Goal: Information Seeking & Learning: Learn about a topic

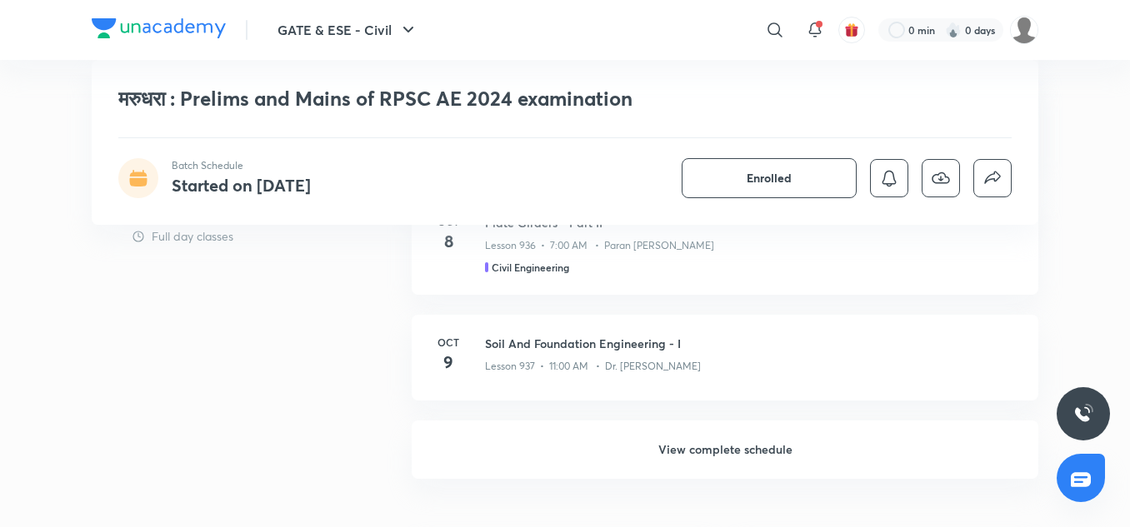
scroll to position [1122, 0]
click at [731, 452] on h6 "View complete schedule" at bounding box center [725, 449] width 627 height 58
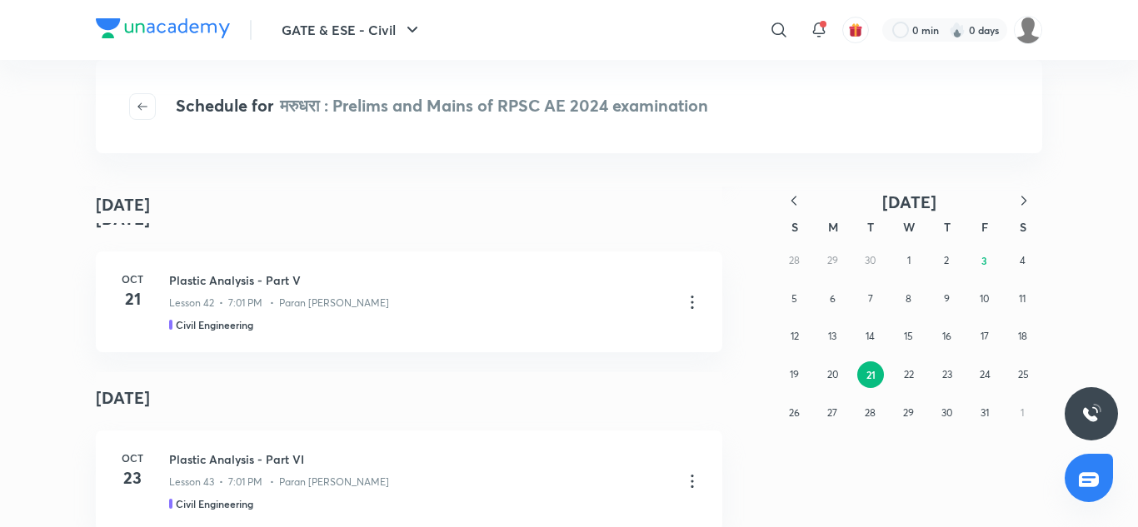
scroll to position [3371, 0]
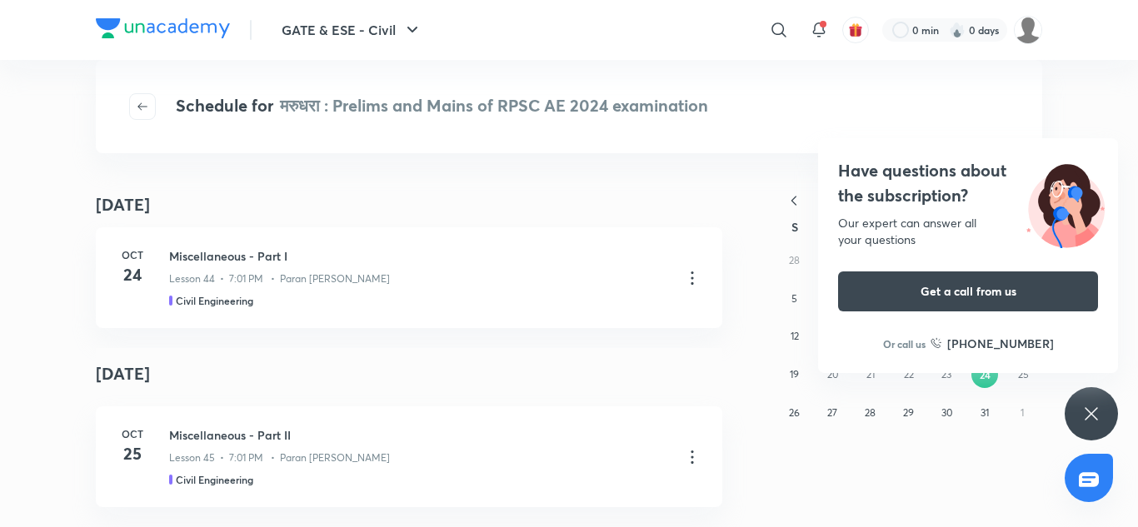
click at [1091, 397] on div "Have questions about the subscription? Our expert can answer all your questions…" at bounding box center [1091, 413] width 53 height 53
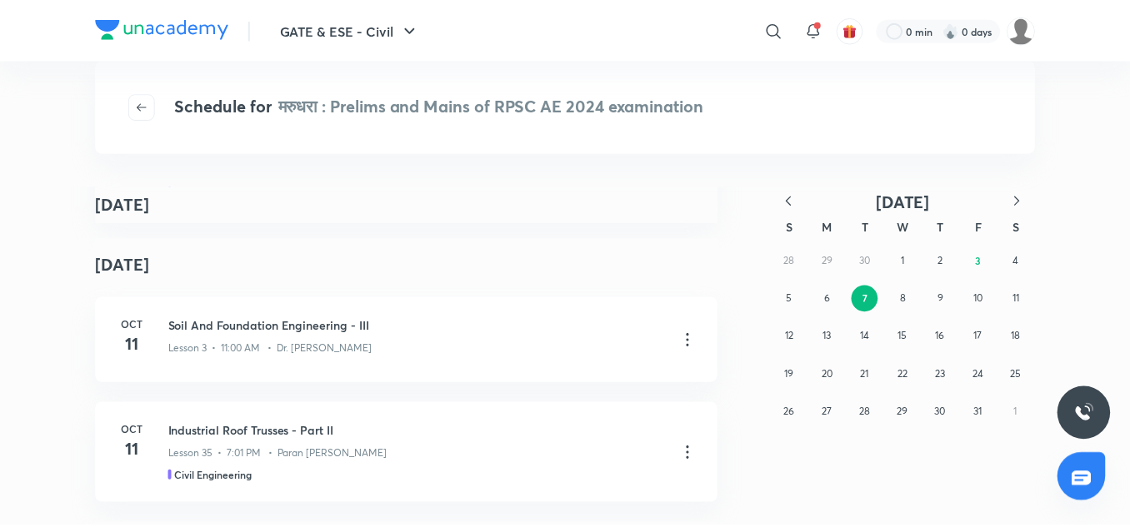
scroll to position [0, 0]
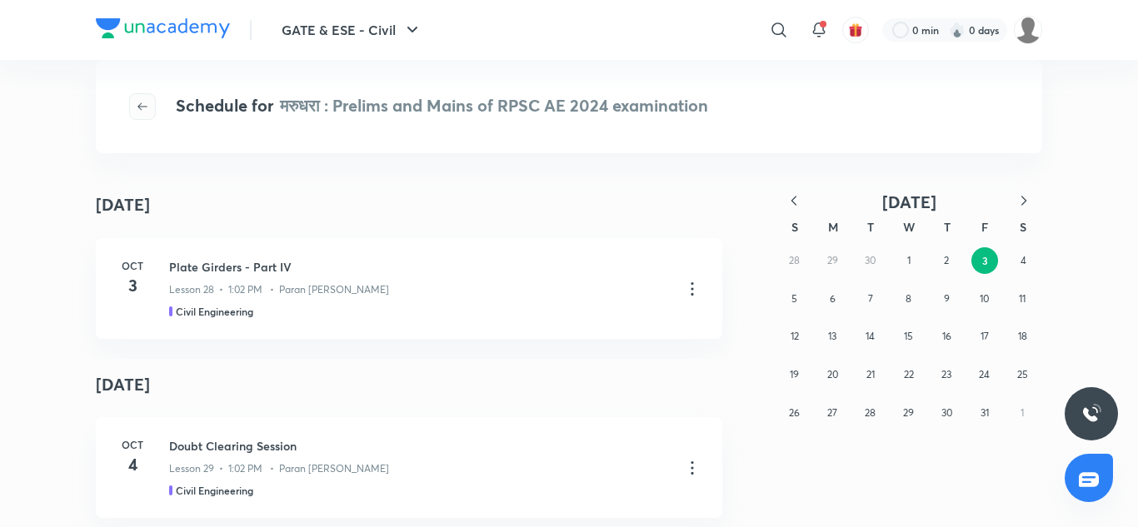
click at [146, 113] on button "button" at bounding box center [142, 106] width 27 height 27
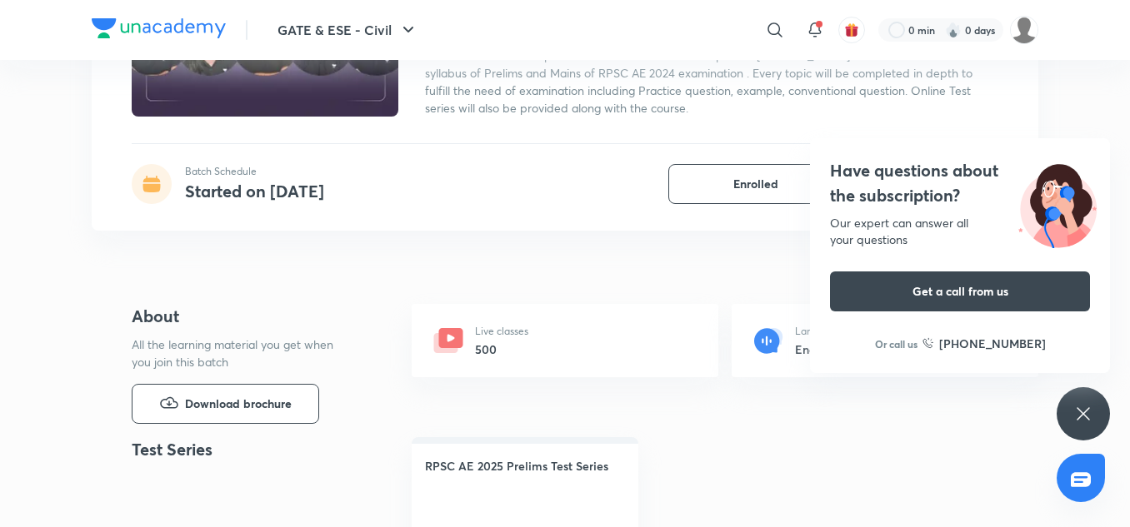
scroll to position [283, 0]
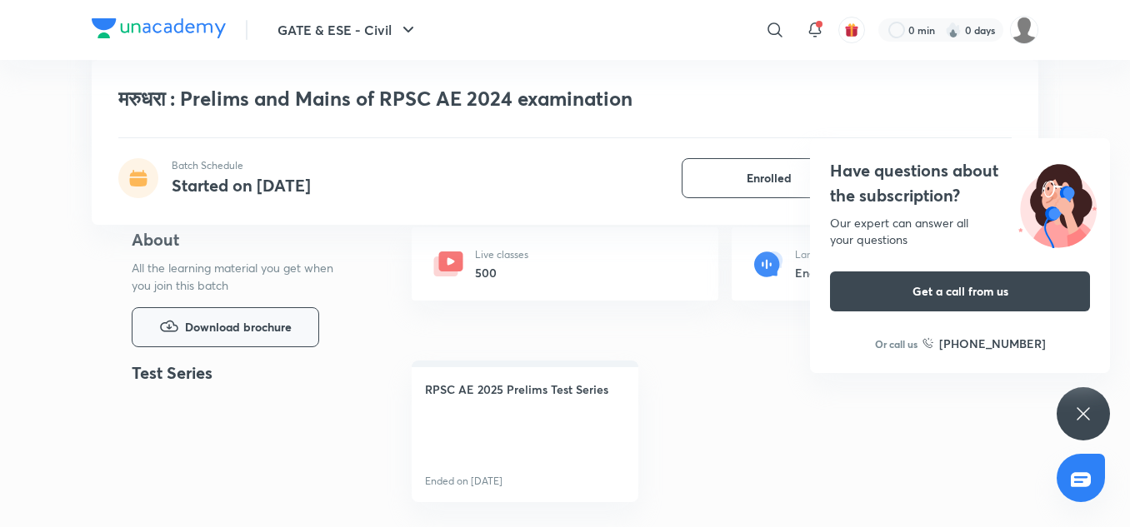
click at [177, 319] on icon "button" at bounding box center [169, 327] width 20 height 20
click at [1079, 412] on icon at bounding box center [1083, 414] width 20 height 20
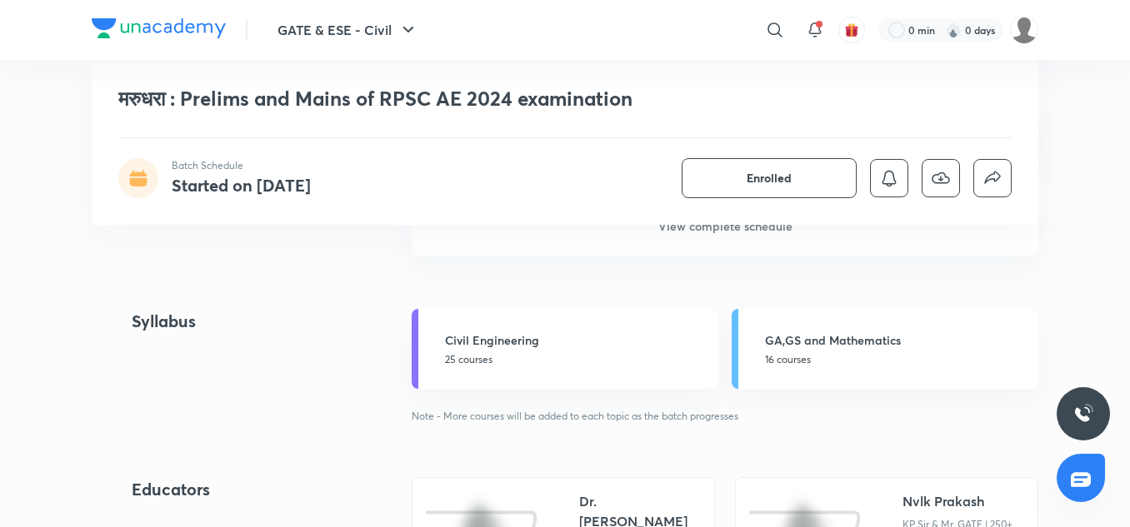
scroll to position [1346, 0]
click at [785, 351] on p "16 courses" at bounding box center [896, 358] width 263 height 15
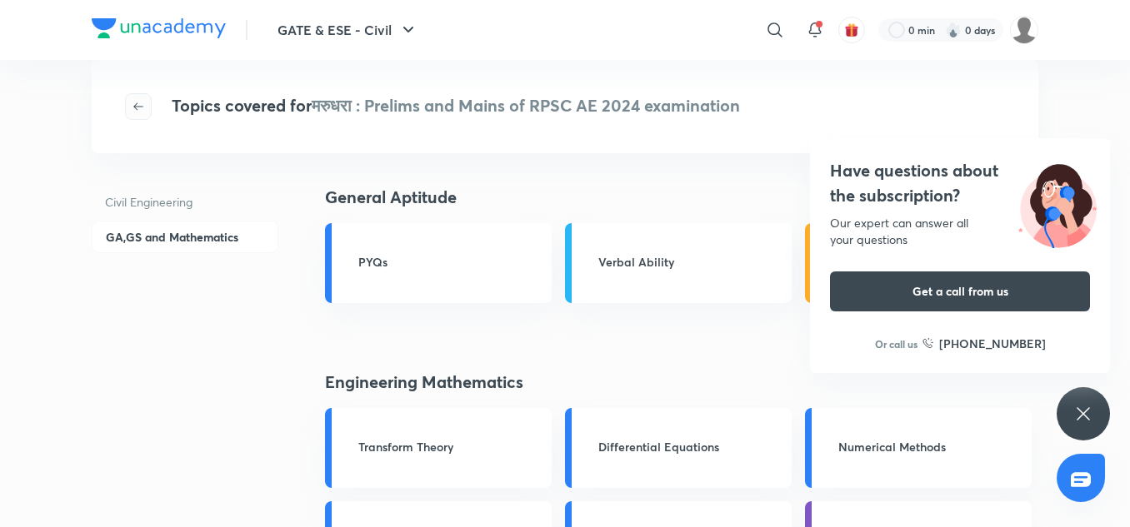
click at [132, 117] on button "button" at bounding box center [138, 106] width 27 height 27
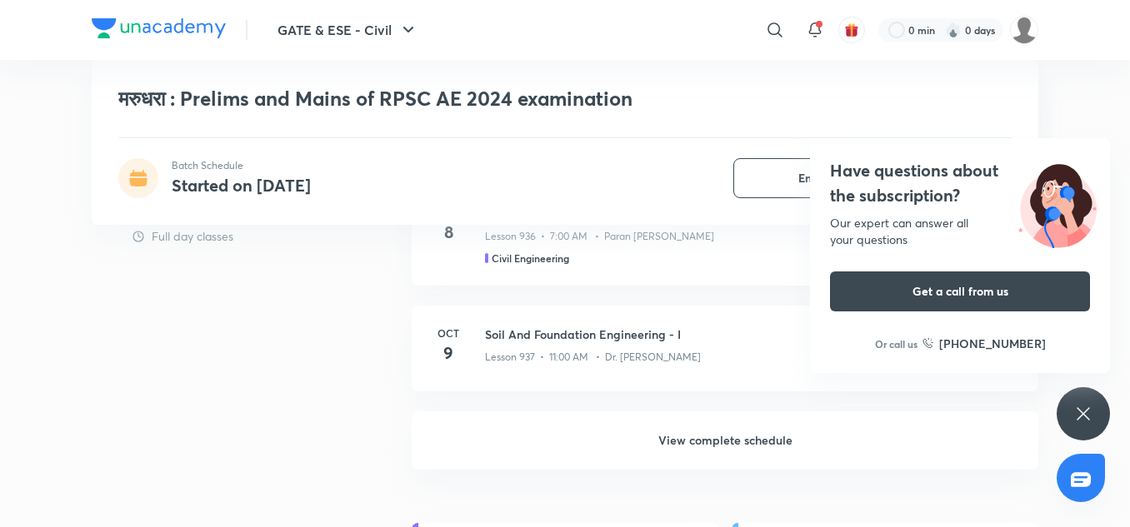
scroll to position [1101, 0]
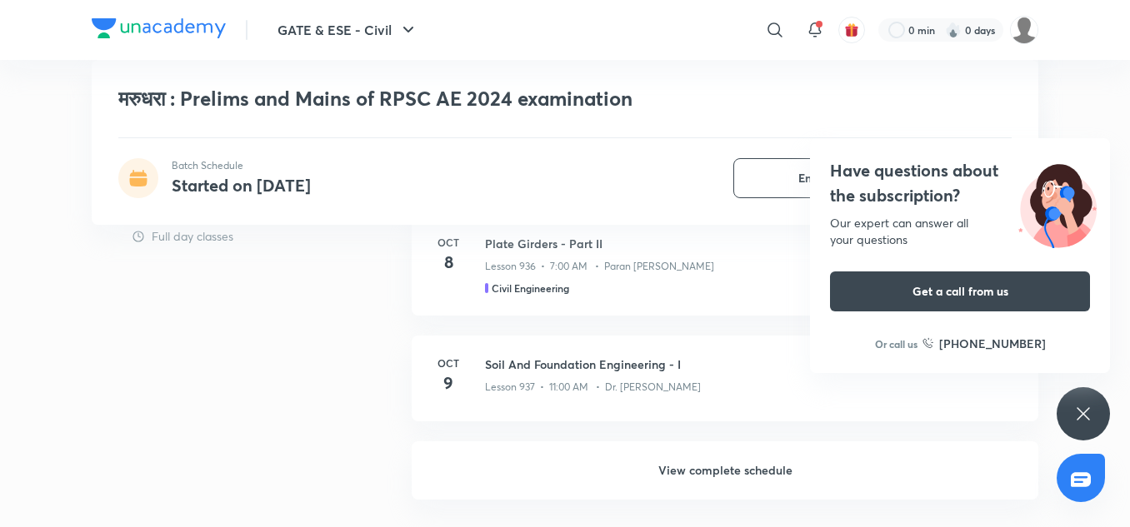
click at [726, 467] on h6 "View complete schedule" at bounding box center [725, 471] width 627 height 58
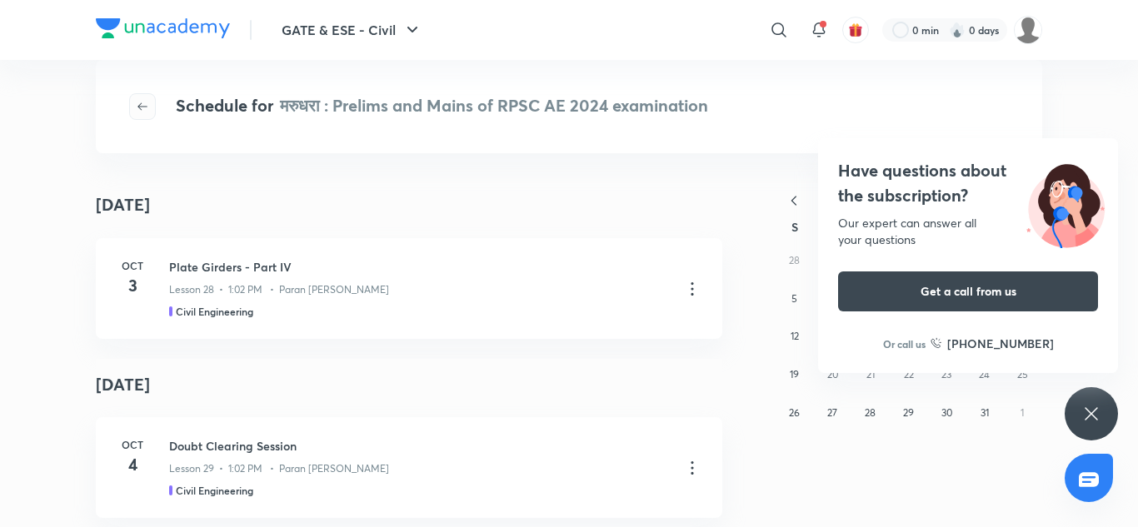
click at [139, 104] on icon "button" at bounding box center [142, 106] width 13 height 13
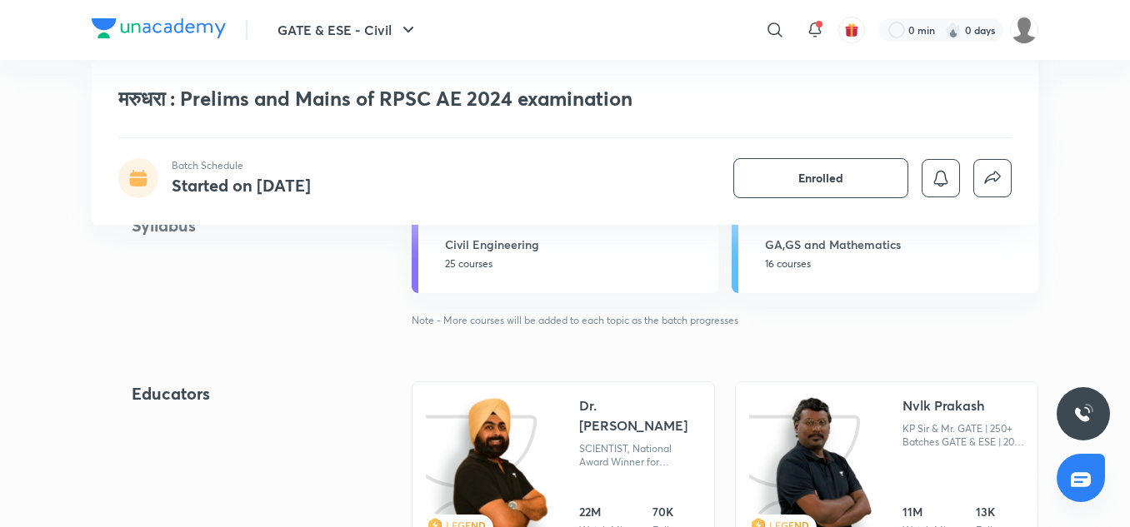
scroll to position [1455, 0]
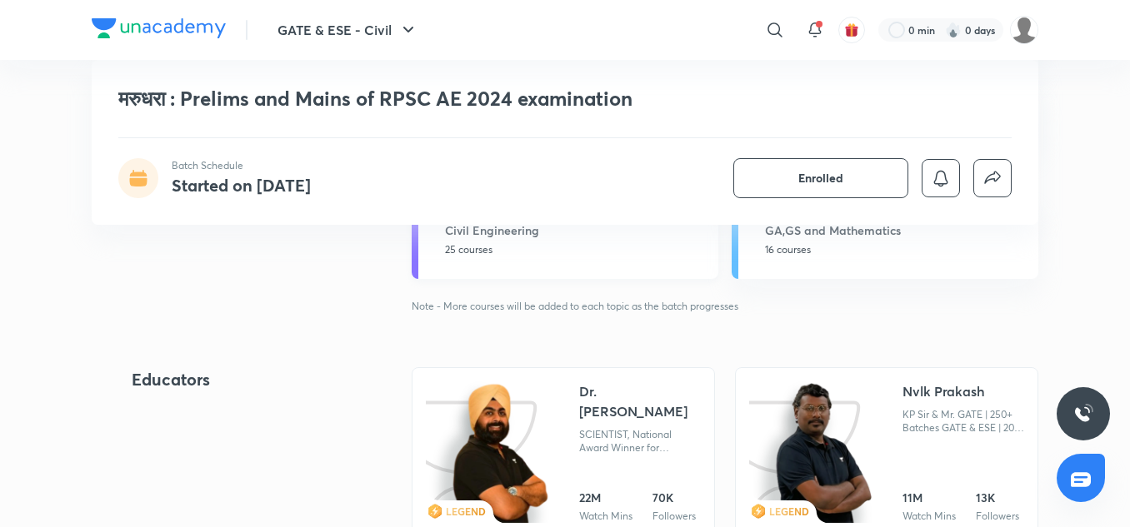
click at [519, 252] on p "25 courses" at bounding box center [576, 249] width 263 height 15
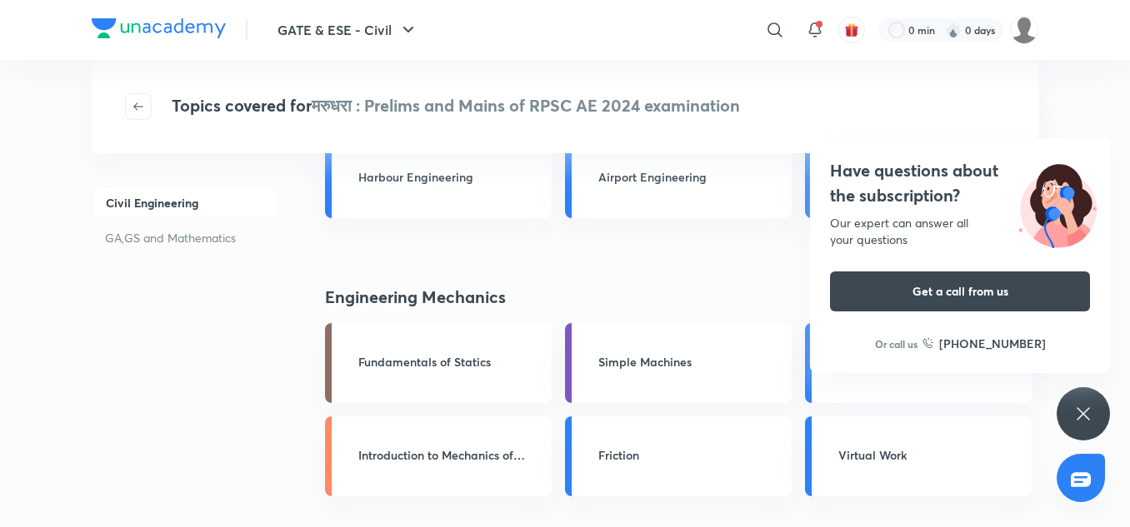
scroll to position [4932, 0]
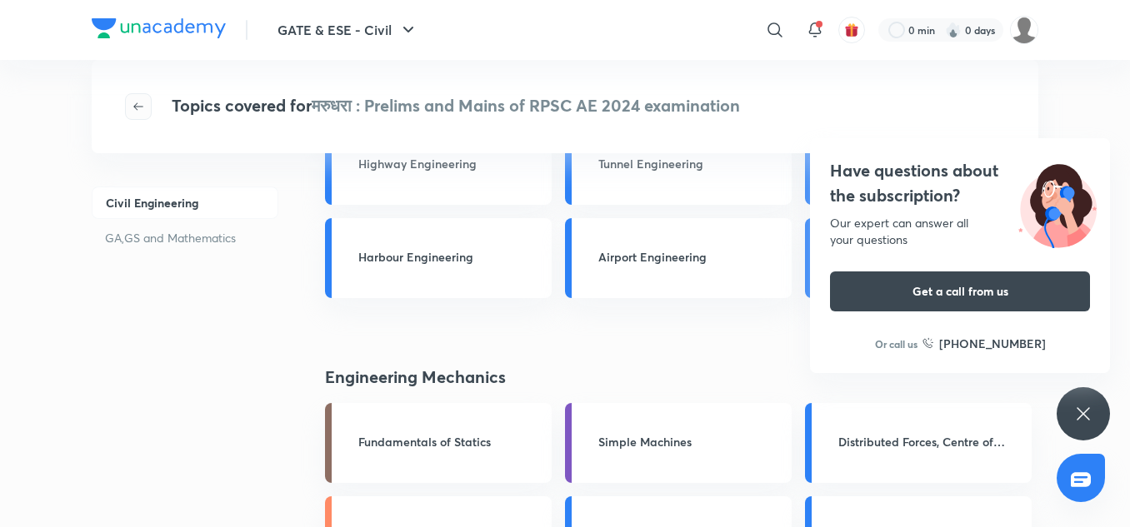
click at [139, 98] on button "button" at bounding box center [138, 106] width 27 height 27
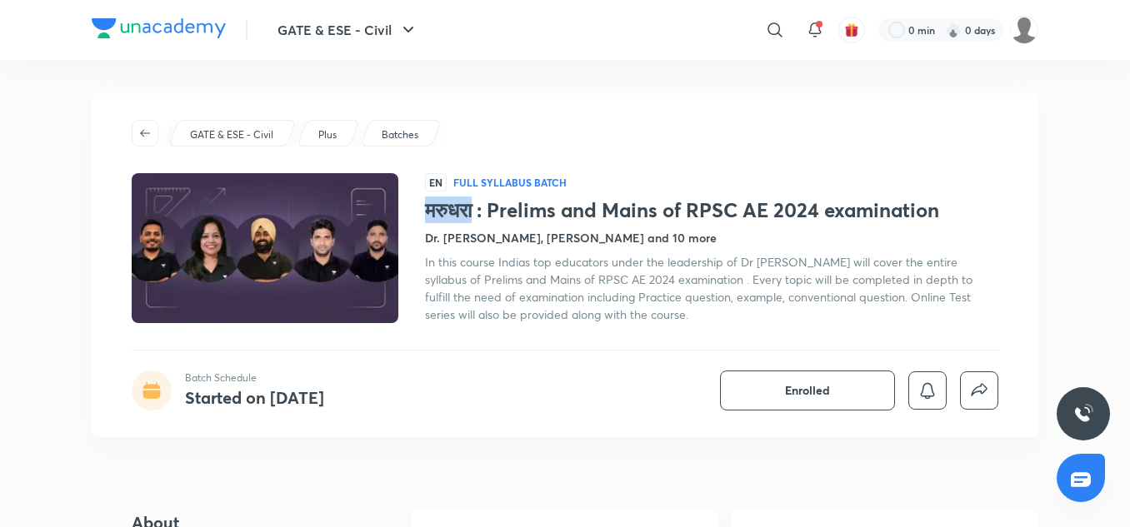
drag, startPoint x: 487, startPoint y: 211, endPoint x: 428, endPoint y: 211, distance: 58.3
click at [428, 211] on h1 "मरुधरा : Prelims and Mains of RPSC AE 2024 examination" at bounding box center [711, 210] width 573 height 24
copy h1 "मरुधरा"
click at [777, 26] on icon at bounding box center [774, 29] width 14 height 14
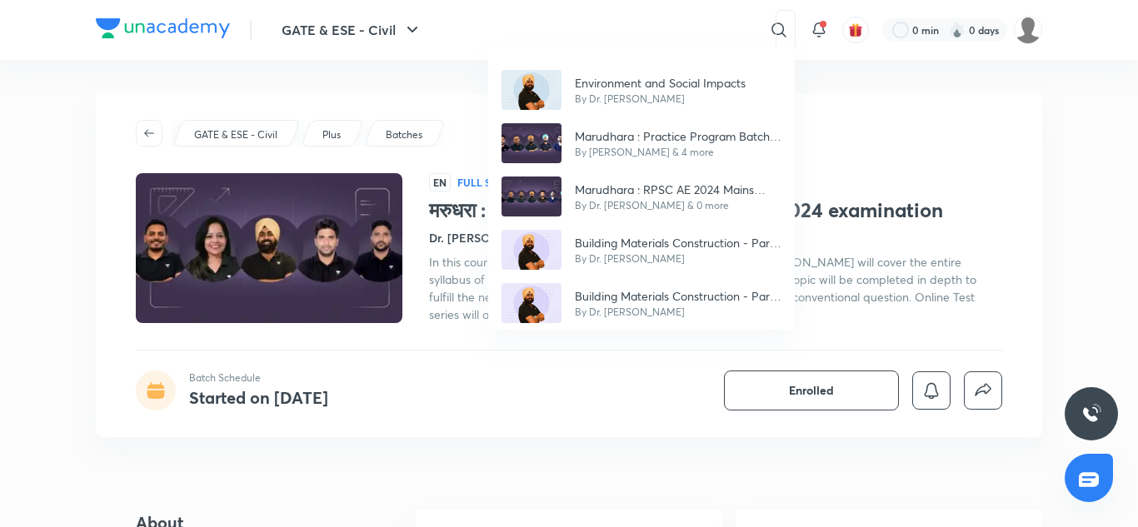
click at [584, 37] on div "Environment and Social Impacts By Dr. [PERSON_NAME] : Practice Program Batch fo…" at bounding box center [569, 263] width 1138 height 527
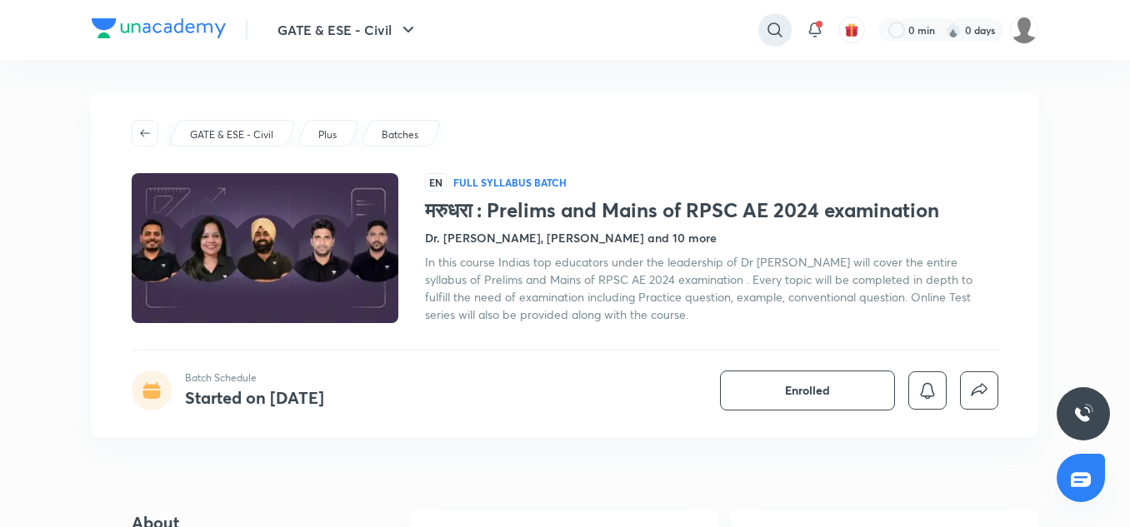
click at [771, 24] on icon at bounding box center [774, 29] width 14 height 14
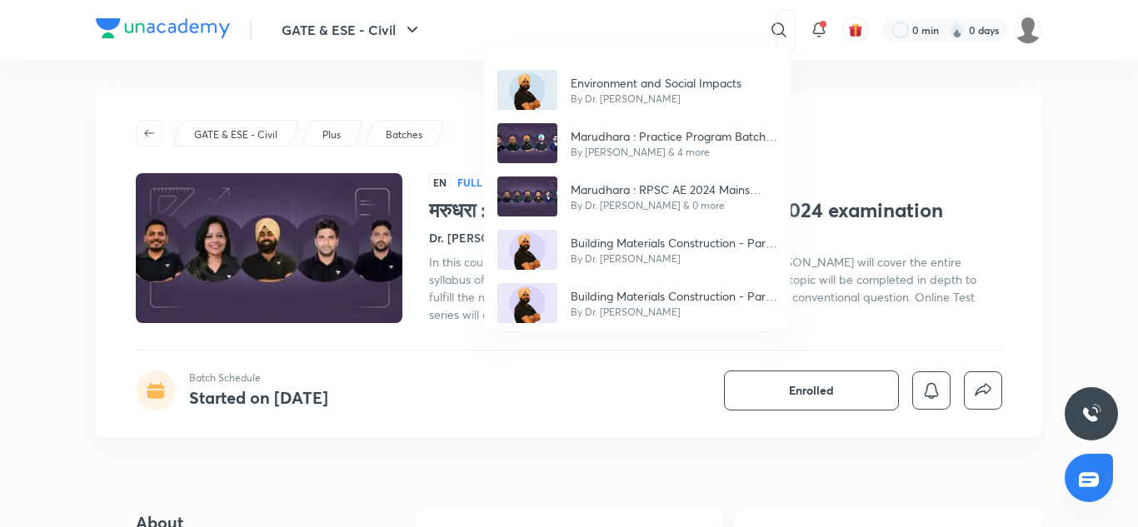
click at [607, 29] on div "Environment and Social Impacts By Dr. [PERSON_NAME] : Practice Program Batch fo…" at bounding box center [569, 263] width 1138 height 527
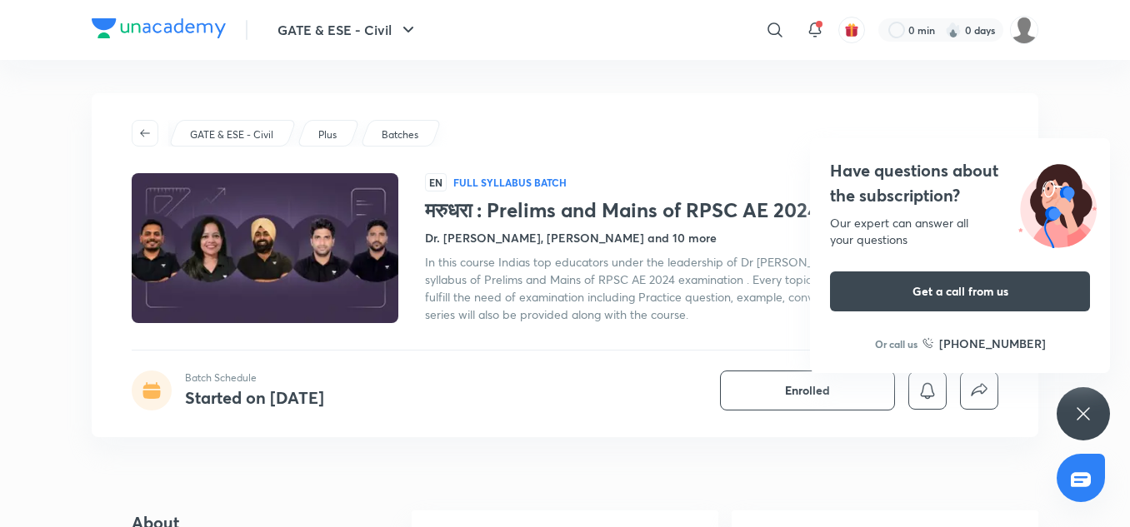
click at [167, 23] on img at bounding box center [159, 28] width 134 height 20
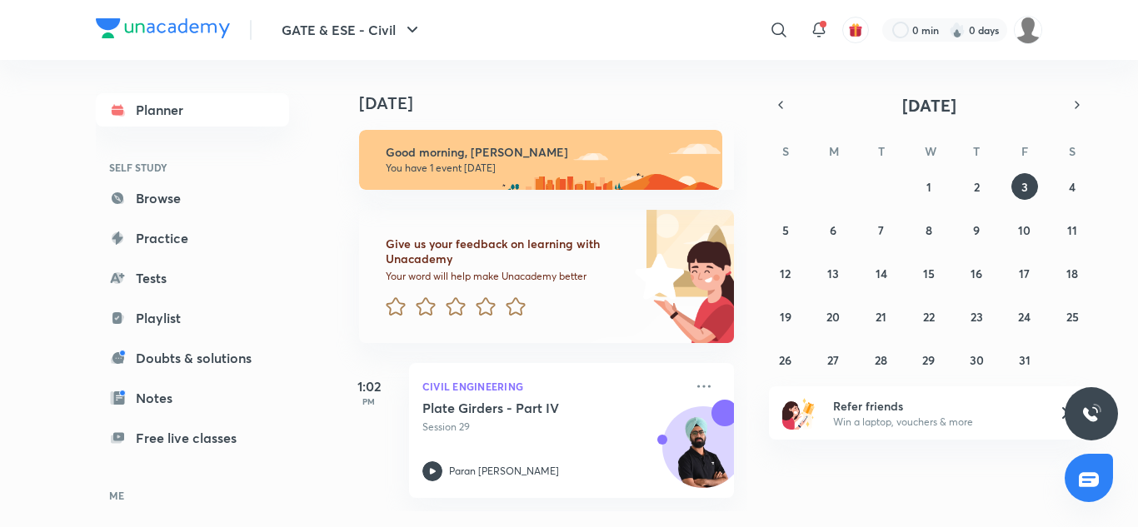
click at [413, 27] on icon "button" at bounding box center [412, 30] width 20 height 20
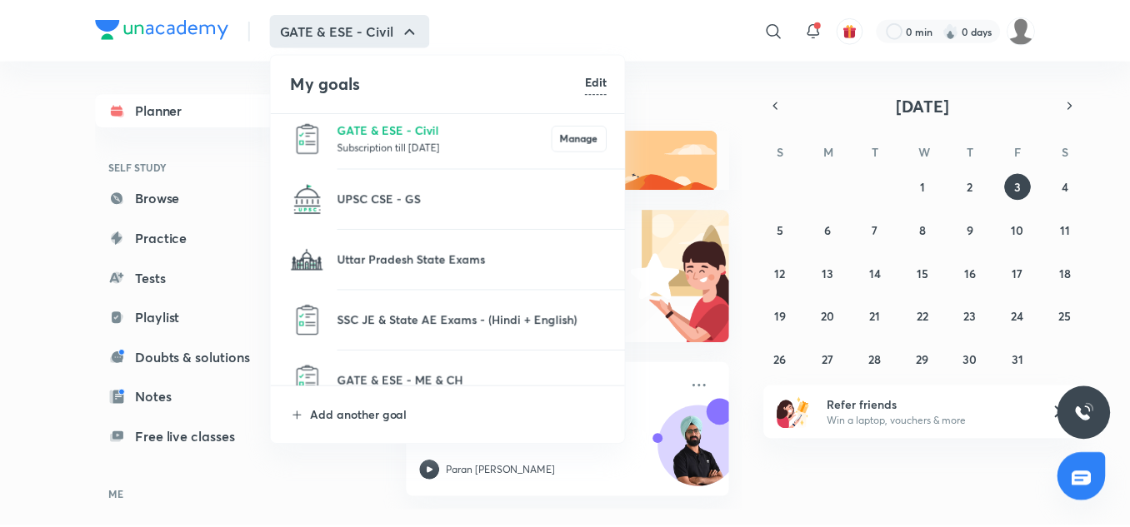
scroll to position [31, 0]
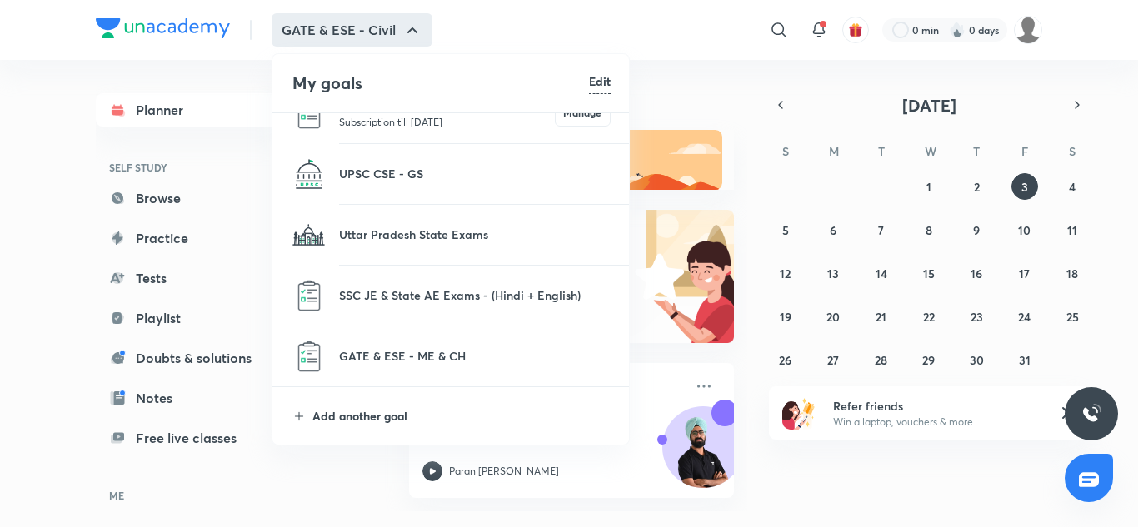
click at [327, 420] on p "Add another goal" at bounding box center [461, 415] width 298 height 17
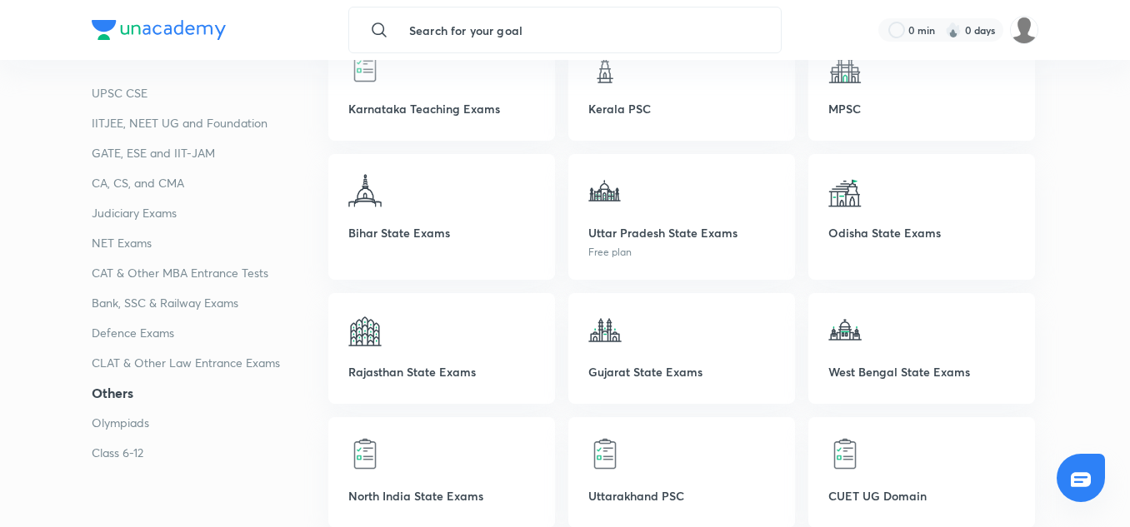
scroll to position [4143, 0]
click at [419, 351] on div "Rajasthan State Exams" at bounding box center [441, 347] width 227 height 111
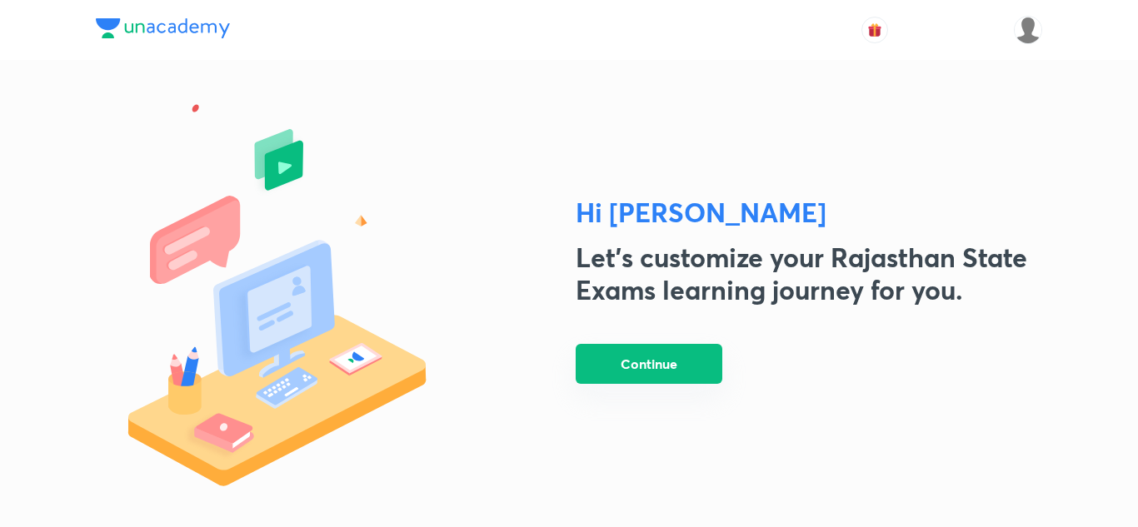
click at [642, 363] on button "Continue" at bounding box center [649, 364] width 147 height 40
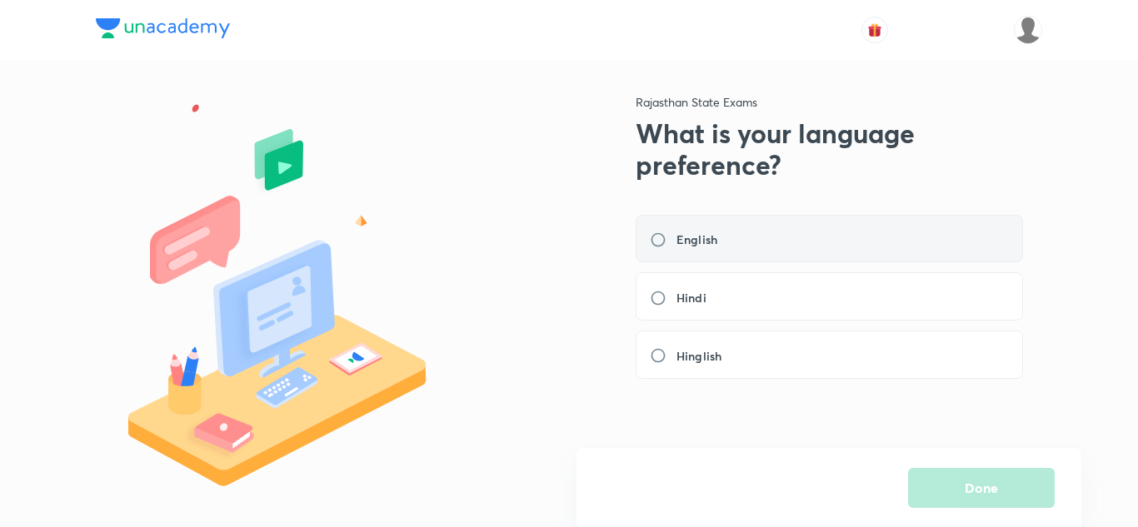
click at [659, 242] on label "English" at bounding box center [688, 239] width 77 height 17
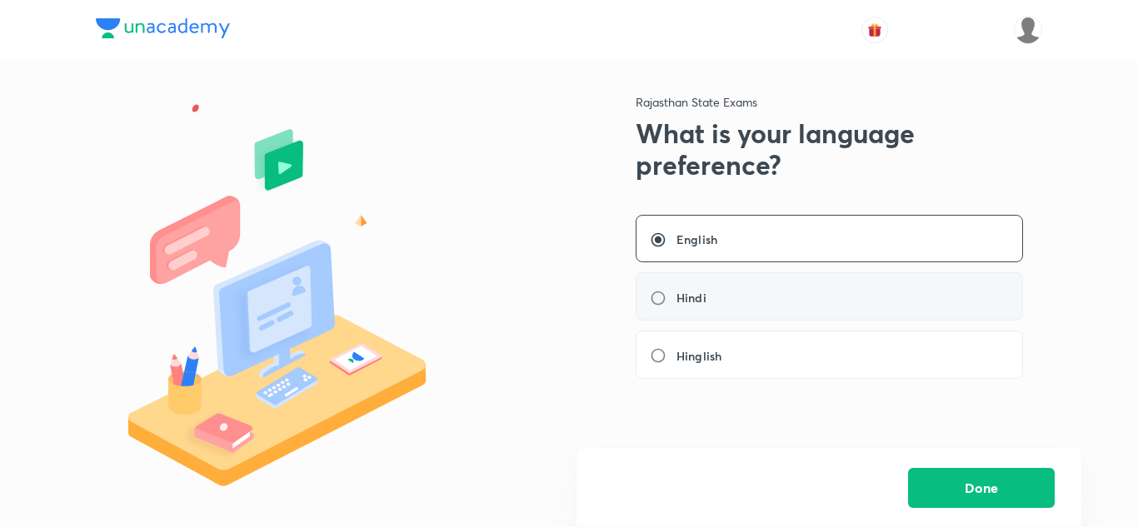
click at [657, 295] on label "Hindi" at bounding box center [683, 297] width 67 height 17
radio input "false"
radio input "true"
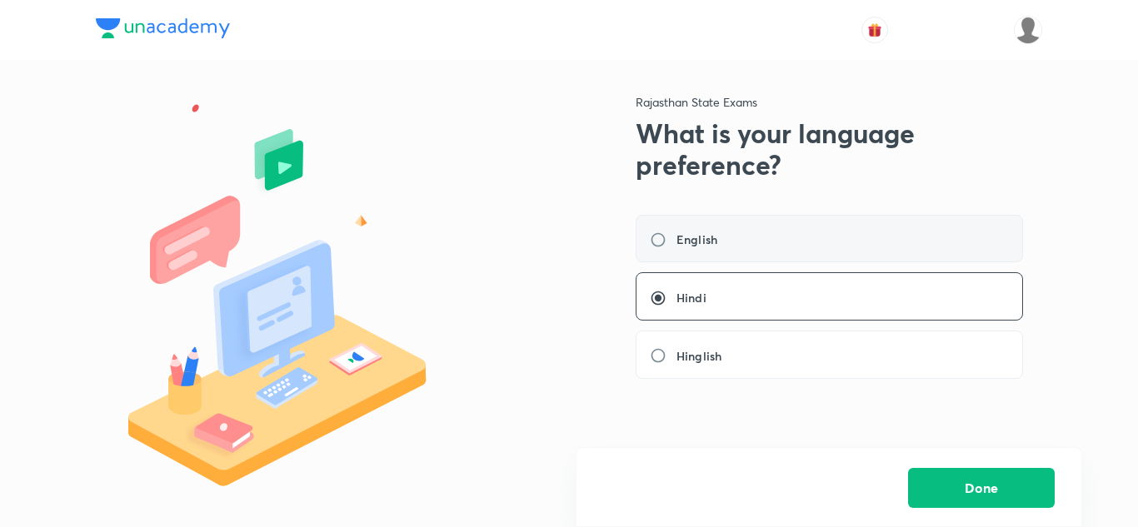
click at [658, 242] on label "English" at bounding box center [688, 239] width 77 height 17
radio input "true"
radio input "false"
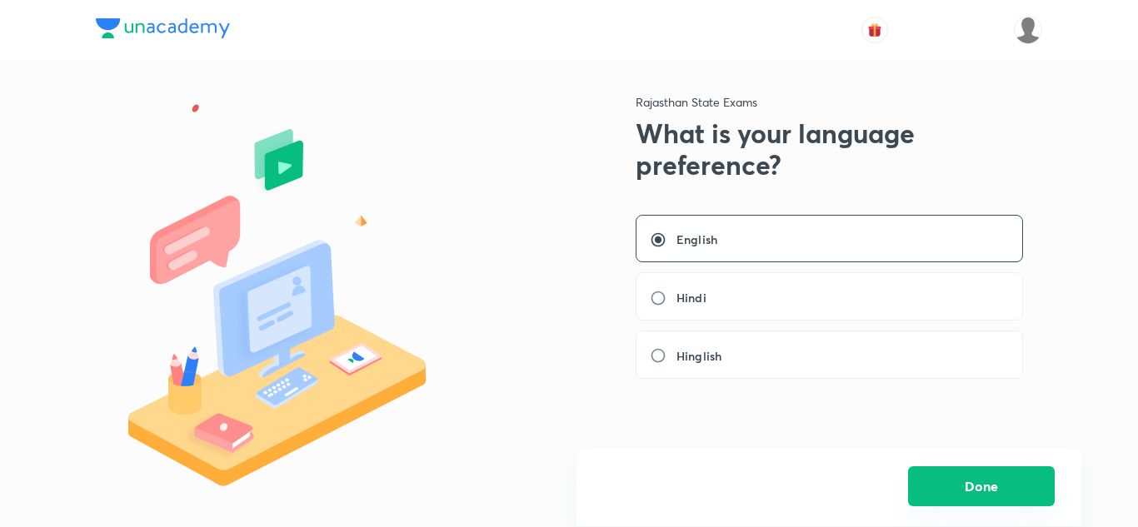
click at [971, 493] on button "Done" at bounding box center [981, 487] width 147 height 40
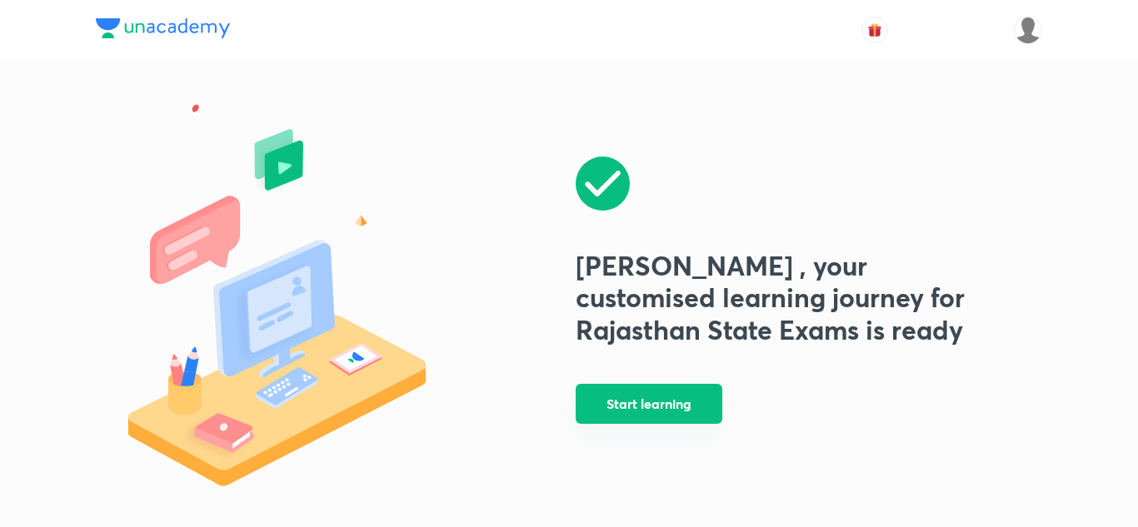
click at [645, 400] on button "Start learning" at bounding box center [649, 404] width 147 height 40
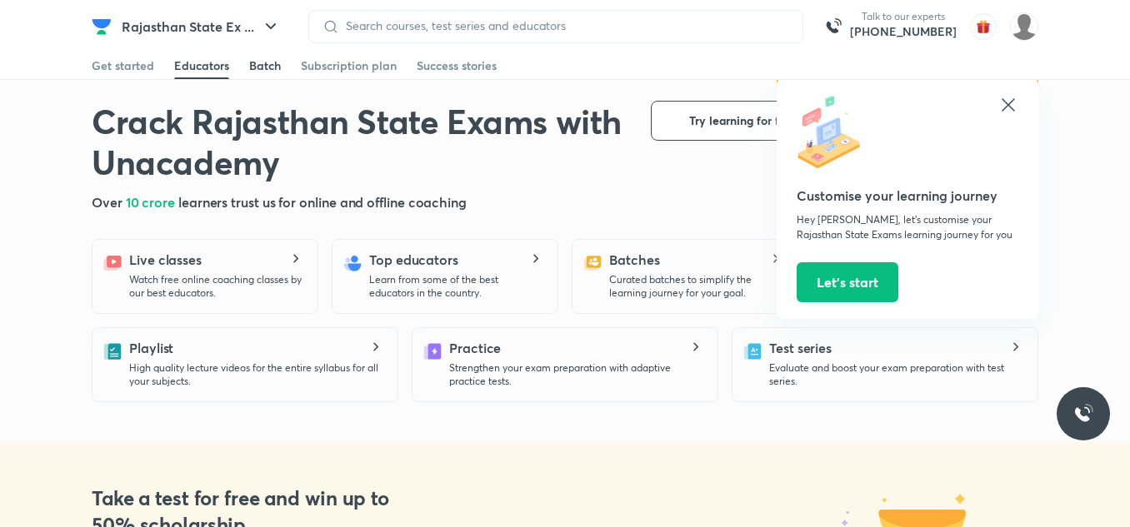
click at [272, 63] on div "Batch" at bounding box center [265, 65] width 32 height 17
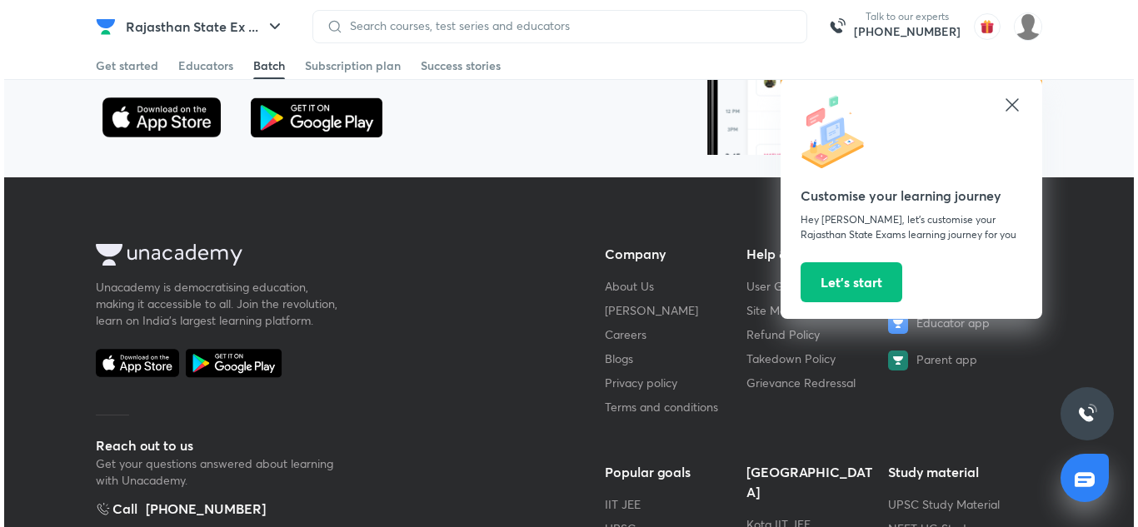
scroll to position [4077, 0]
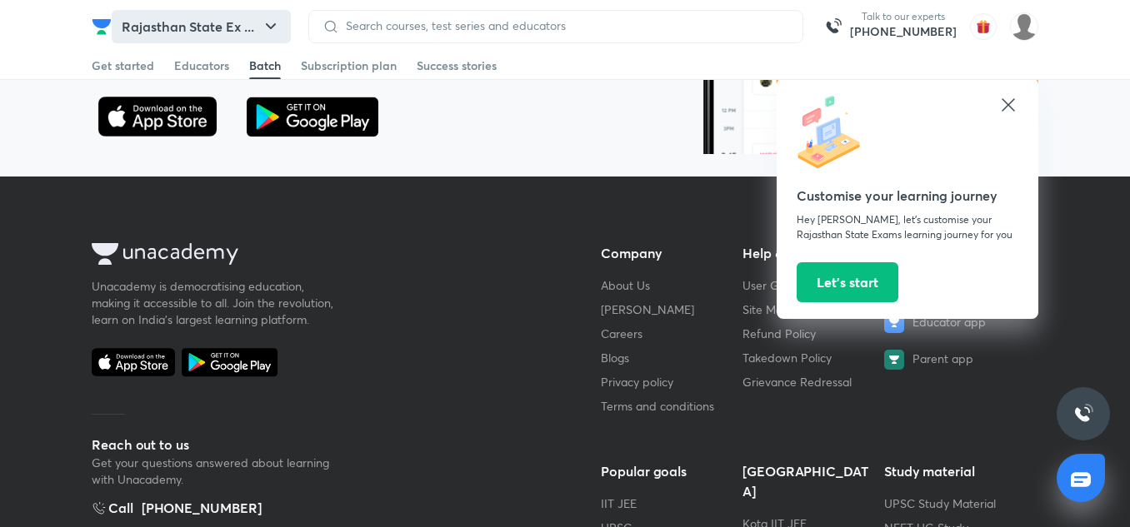
click at [262, 26] on icon "button" at bounding box center [271, 27] width 20 height 20
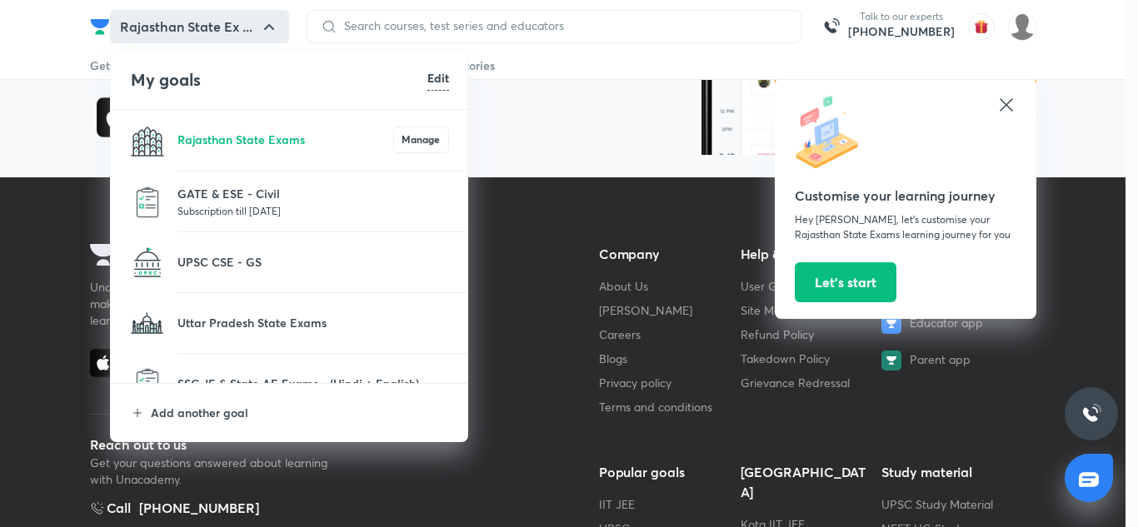
click at [459, 15] on div at bounding box center [569, 263] width 1138 height 527
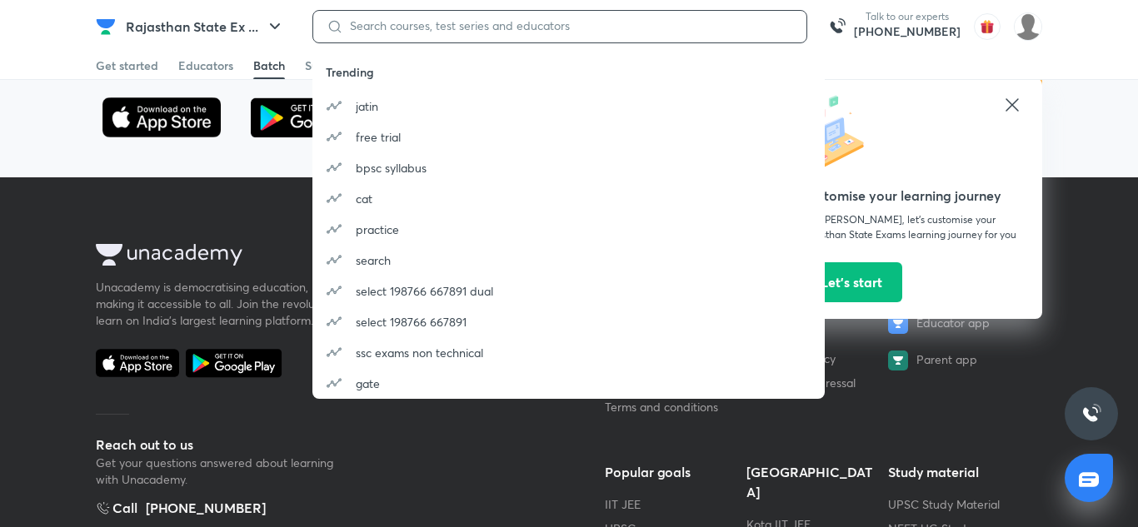
click at [414, 19] on input at bounding box center [568, 25] width 450 height 13
paste input "मरुधरा"
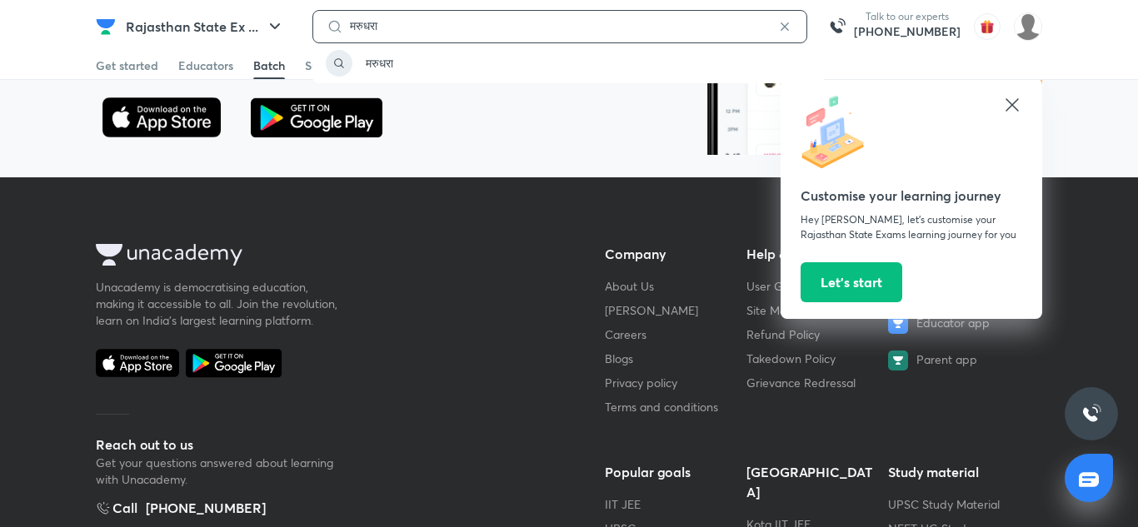
type input "मरुधरा"
click at [442, 32] on input "मरुधरा" at bounding box center [559, 25] width 433 height 13
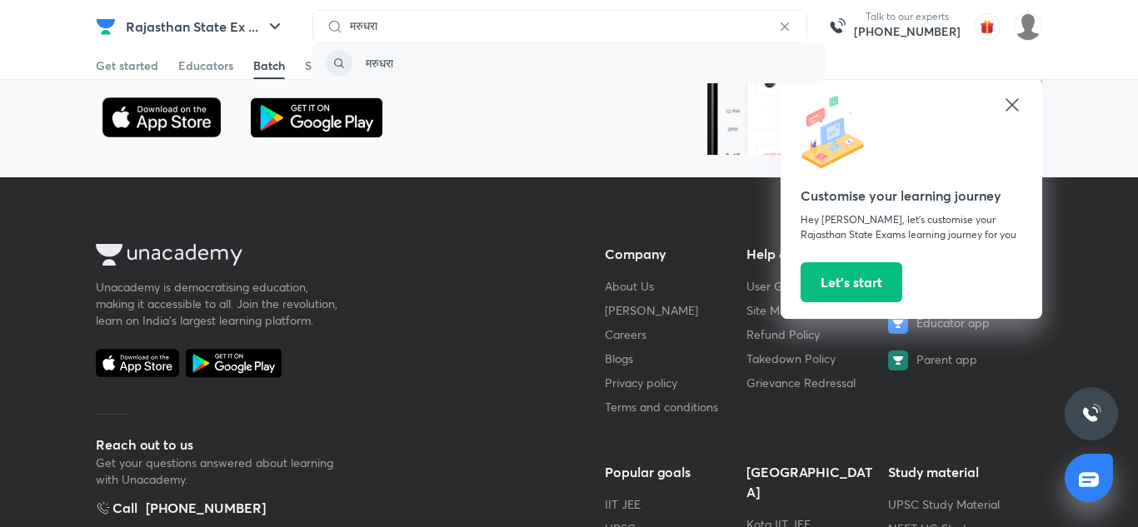
click at [386, 61] on p "मरुधरा" at bounding box center [379, 62] width 27 height 17
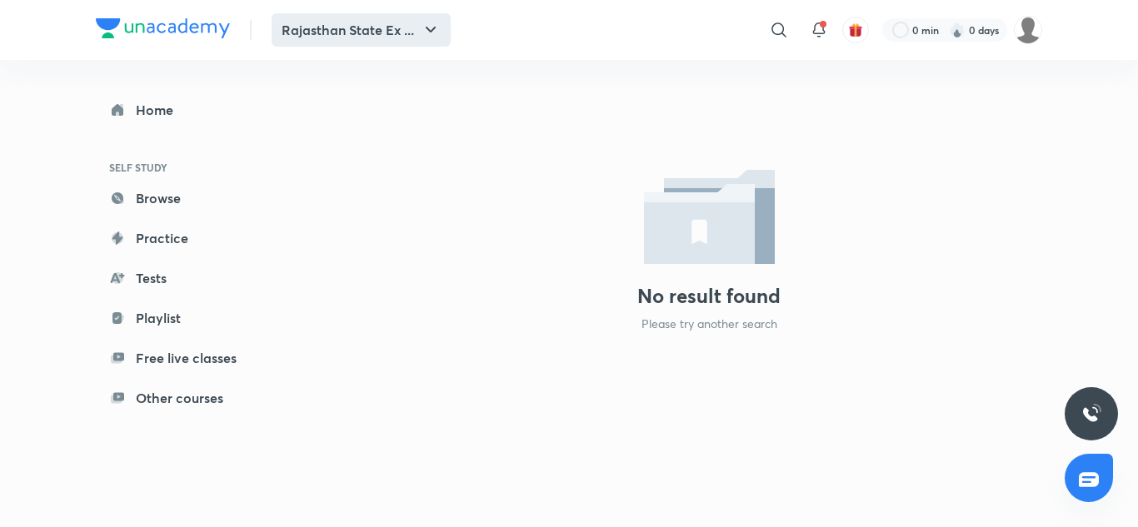
click at [425, 23] on icon "button" at bounding box center [431, 30] width 20 height 20
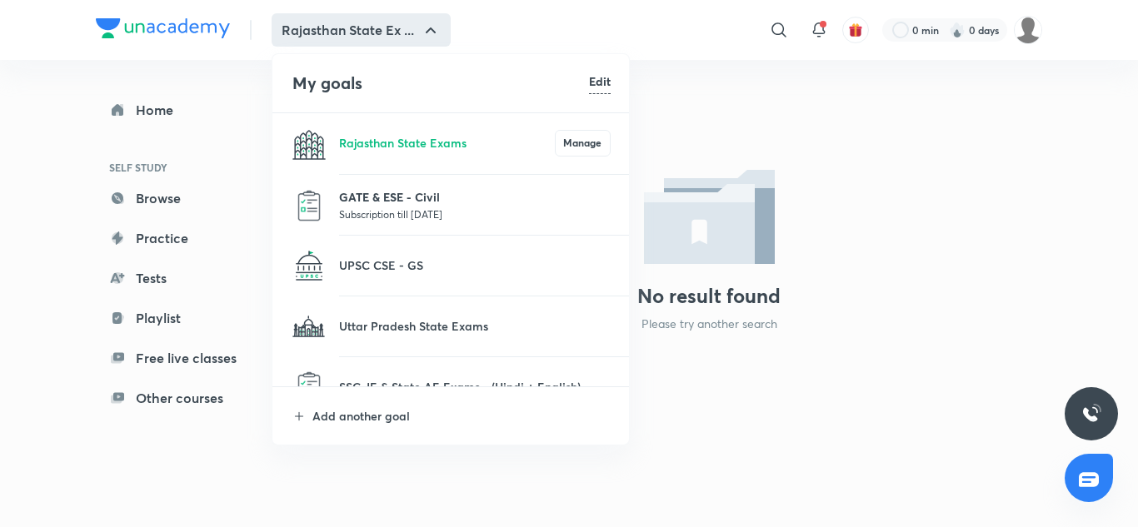
click at [395, 204] on p "GATE & ESE - Civil" at bounding box center [475, 196] width 272 height 17
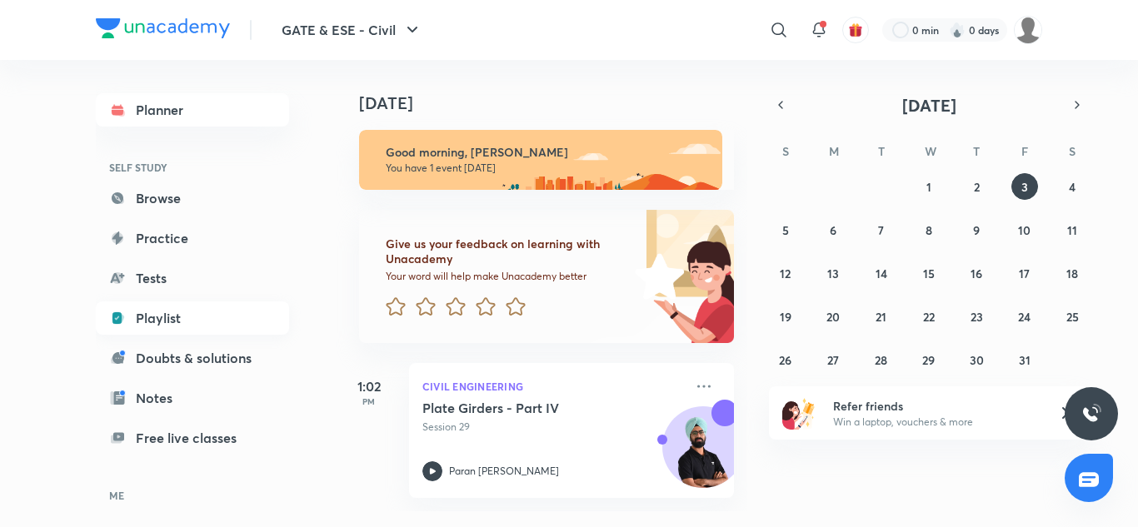
click at [152, 320] on link "Playlist" at bounding box center [192, 318] width 193 height 33
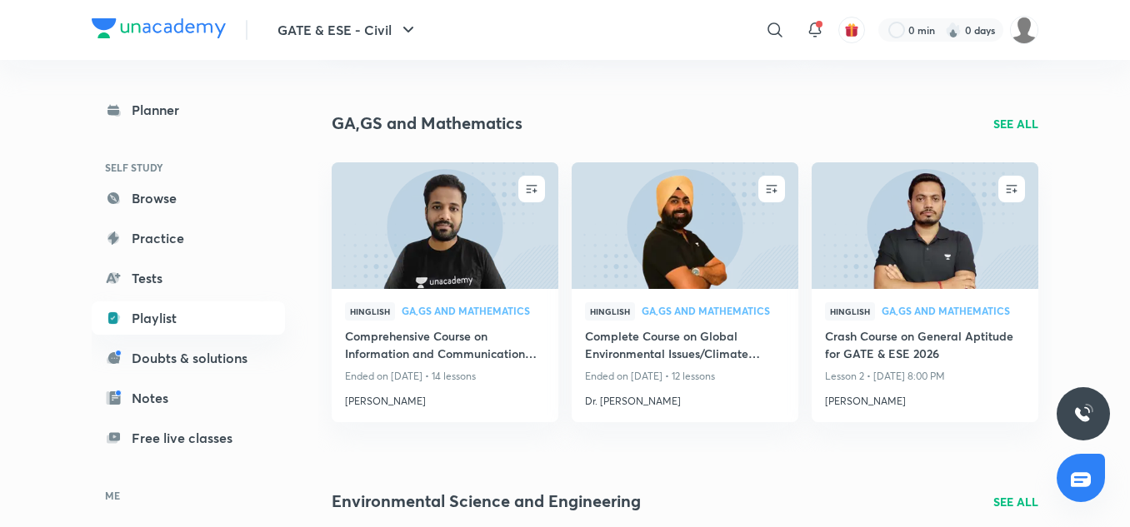
scroll to position [630, 0]
click at [644, 348] on h4 "Complete Course on Global Environmental Issues/Climate Change" at bounding box center [685, 346] width 200 height 38
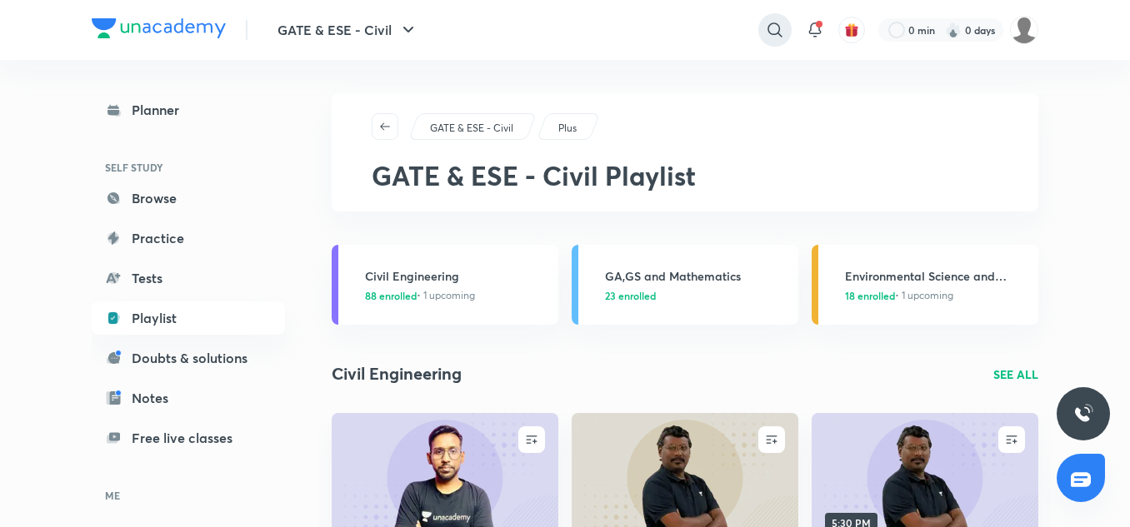
click at [772, 33] on icon at bounding box center [775, 30] width 20 height 20
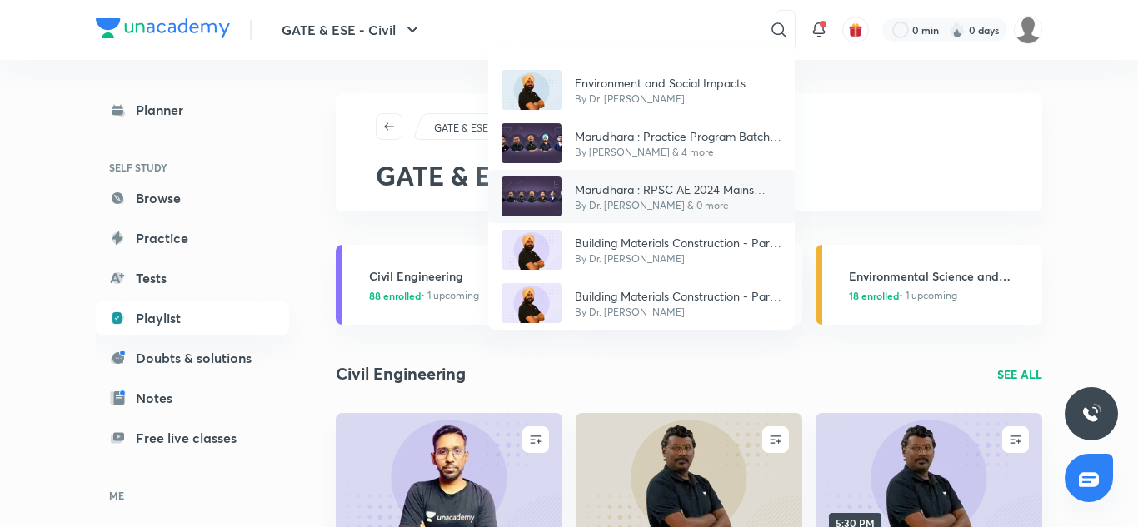
click at [607, 198] on p "By Dr. [PERSON_NAME] & 0 more" at bounding box center [678, 205] width 207 height 15
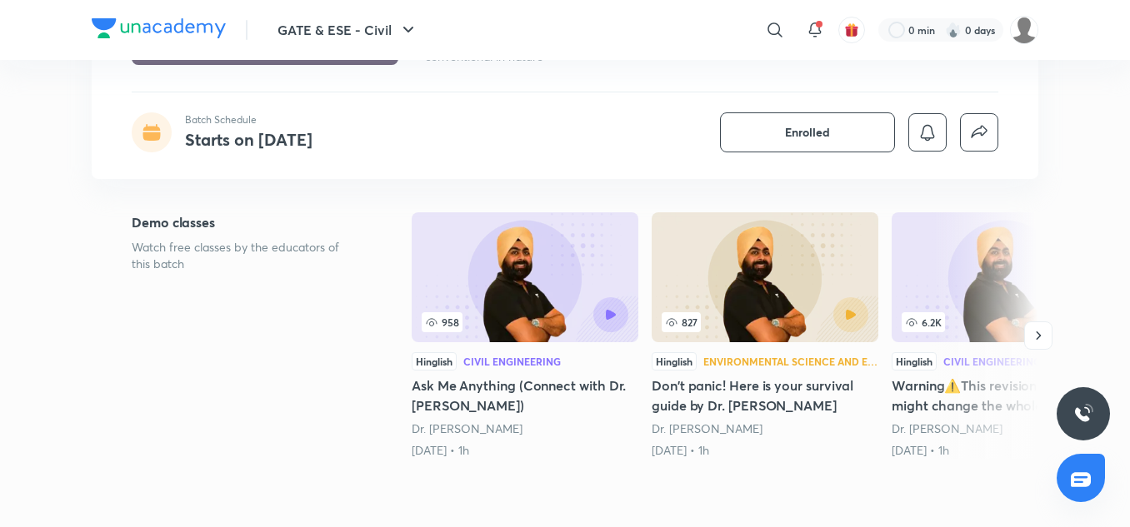
scroll to position [197, 0]
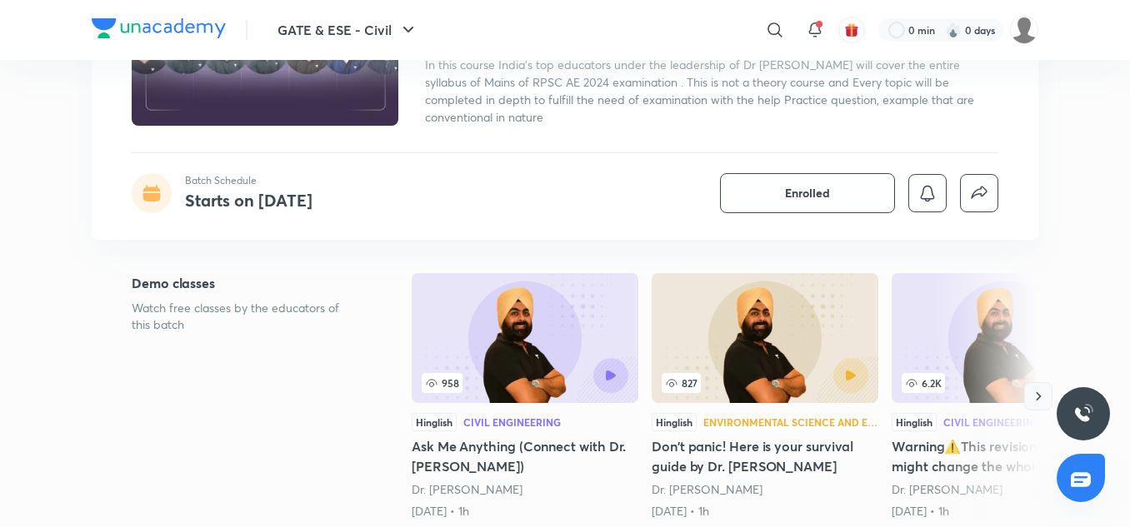
click at [1035, 401] on icon "button" at bounding box center [1038, 396] width 17 height 17
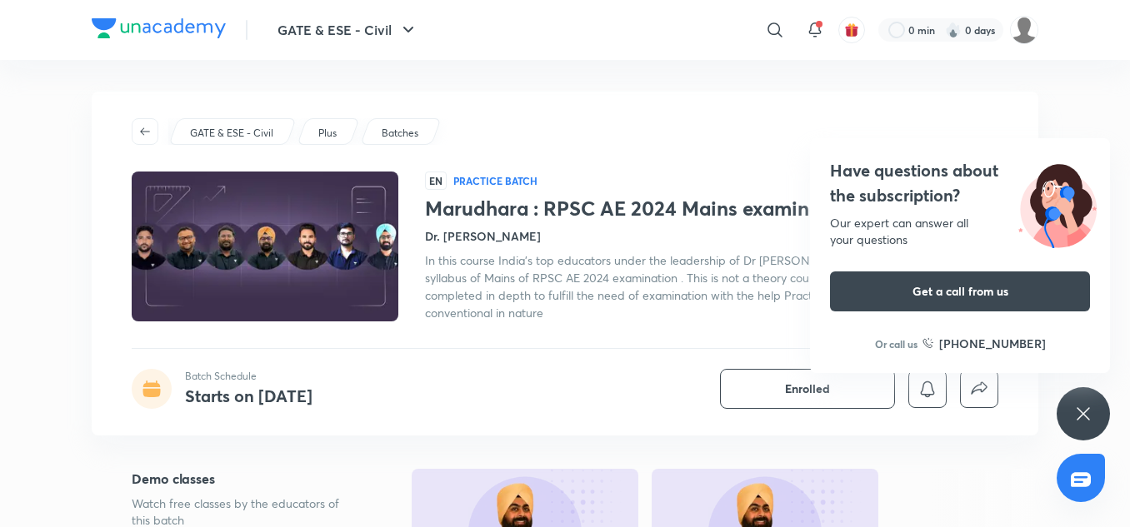
scroll to position [0, 0]
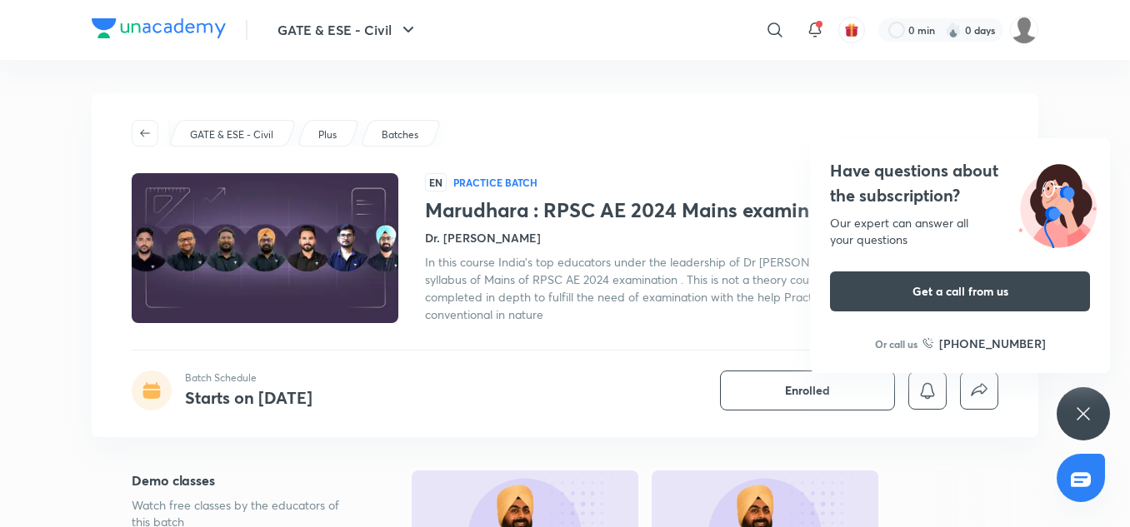
click at [395, 141] on p "Batches" at bounding box center [400, 134] width 37 height 15
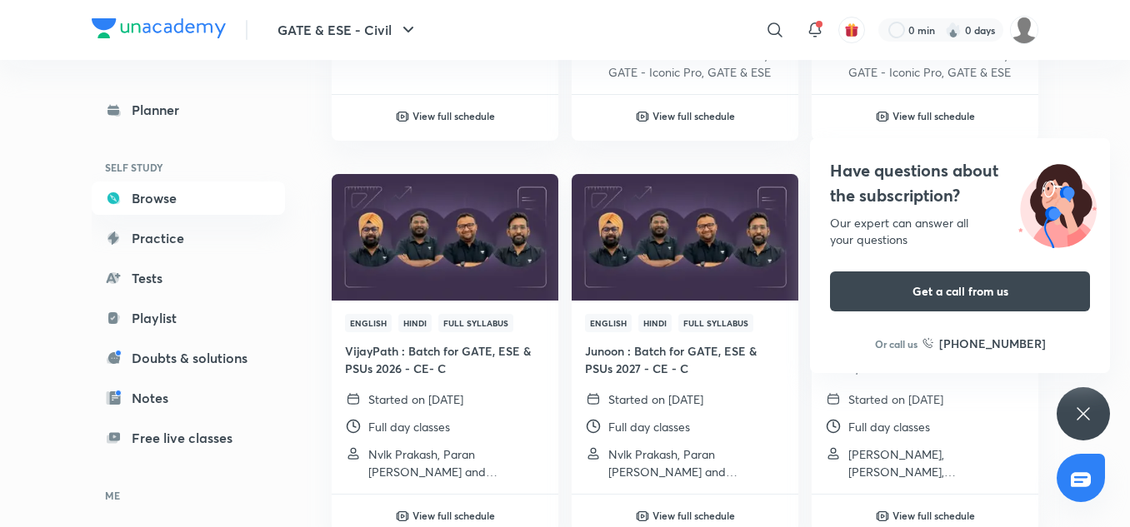
scroll to position [1649, 0]
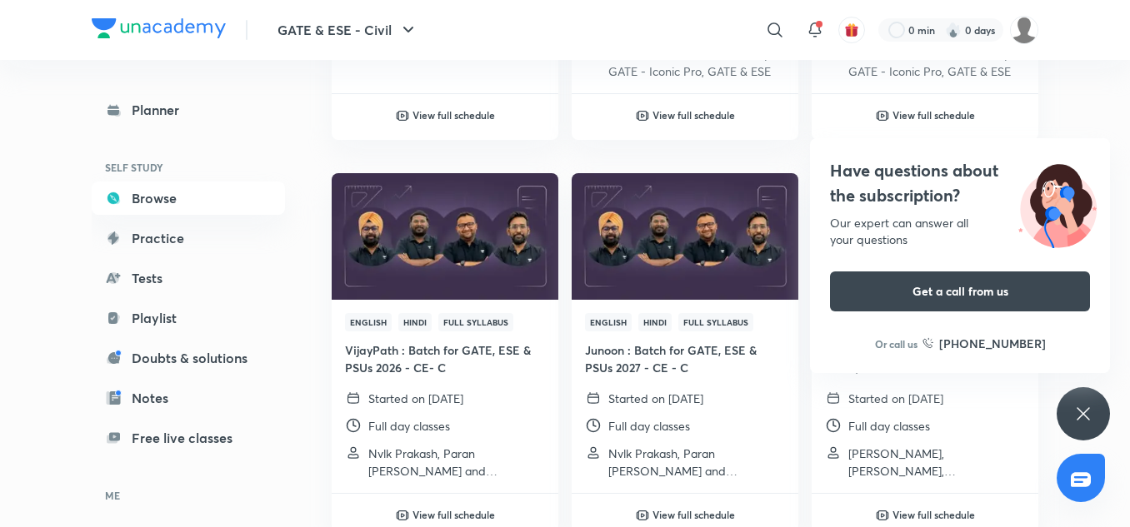
click at [1093, 412] on div "Have questions about the subscription? Our expert can answer all your questions…" at bounding box center [1082, 413] width 53 height 53
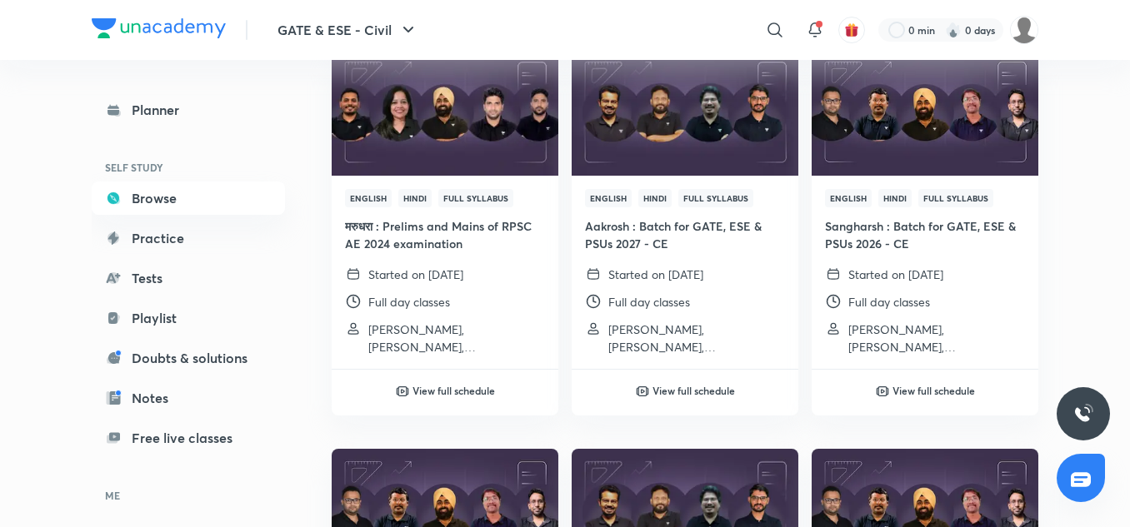
scroll to position [4569, 0]
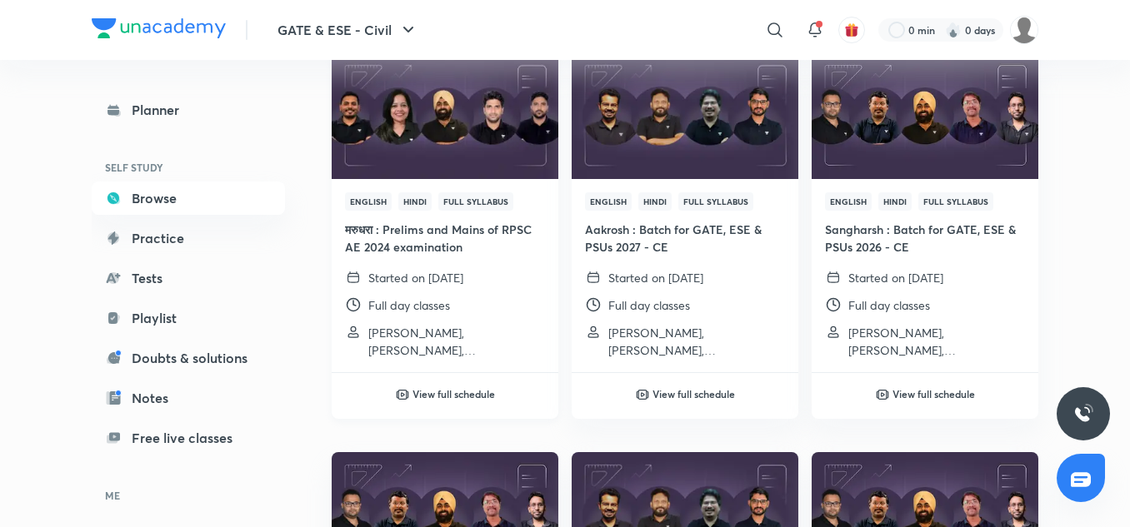
click at [445, 393] on h6 "View full schedule" at bounding box center [453, 394] width 82 height 15
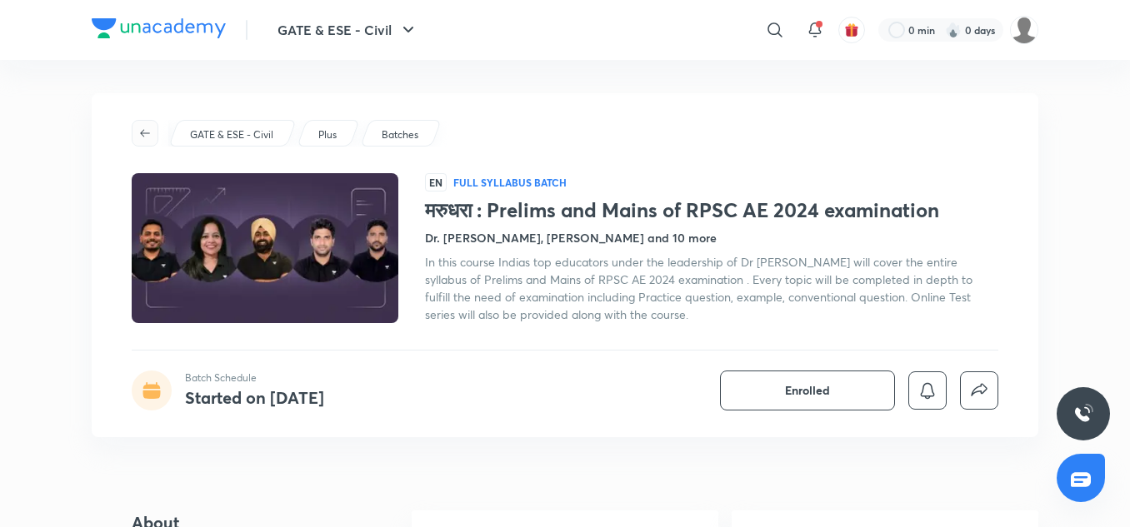
click at [142, 127] on icon "button" at bounding box center [144, 133] width 13 height 13
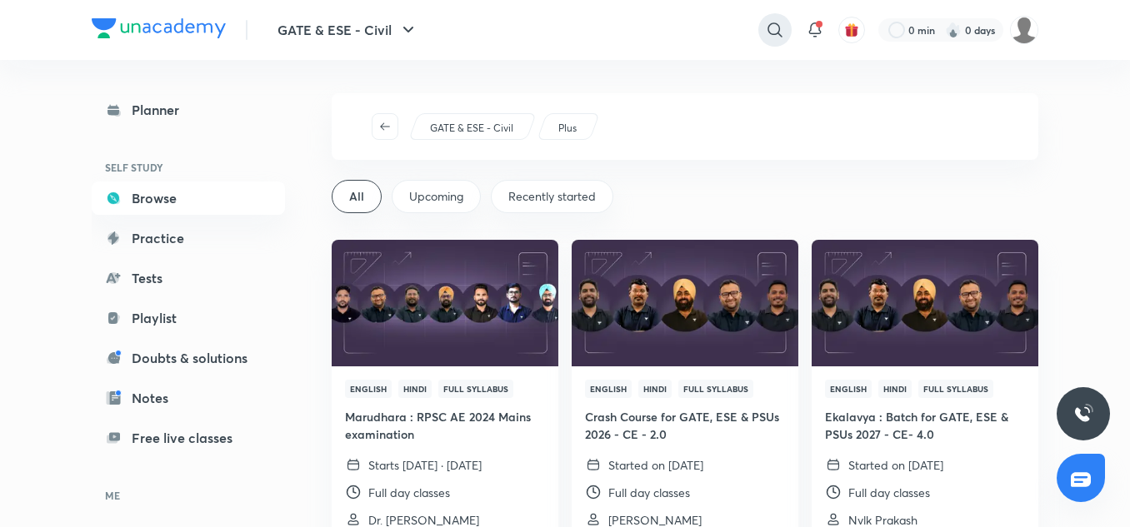
click at [780, 31] on icon at bounding box center [775, 30] width 20 height 20
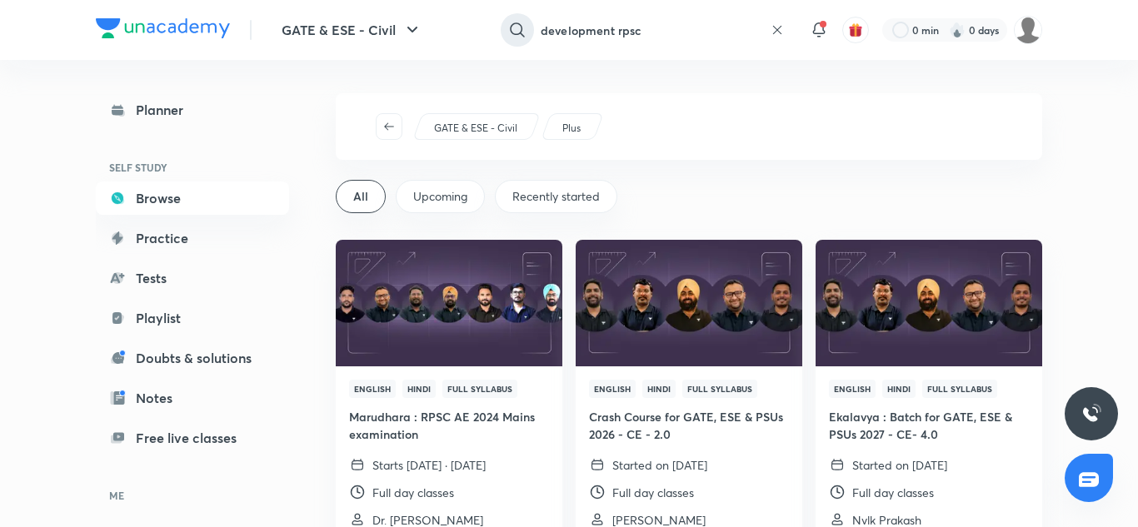
type input "development rpsc"
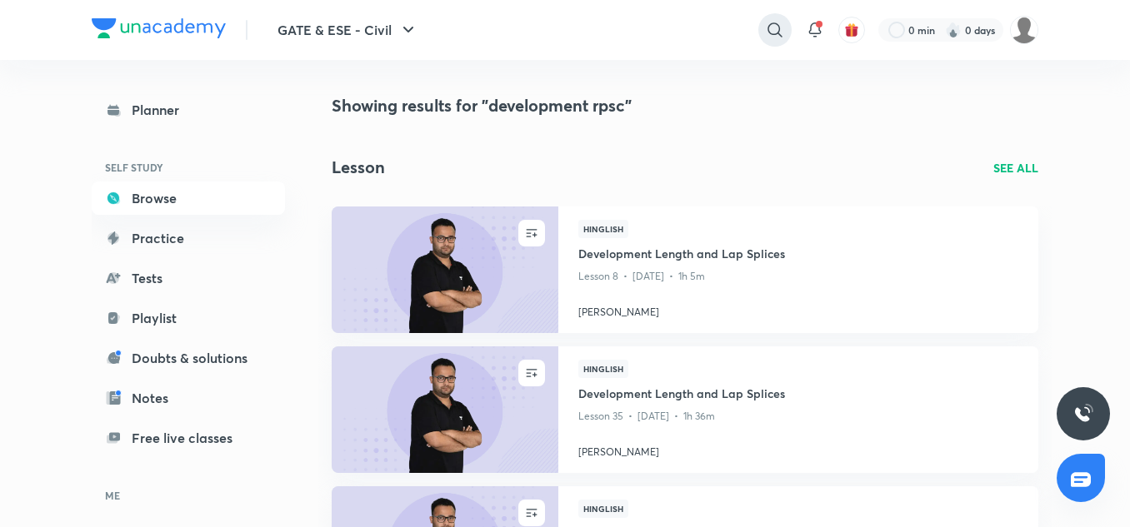
click at [767, 26] on icon at bounding box center [775, 30] width 20 height 20
